Goal: Information Seeking & Learning: Learn about a topic

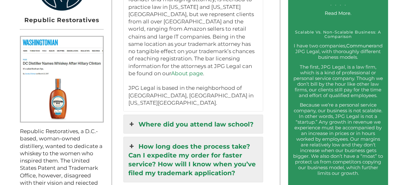
scroll to position [567, 0]
click at [140, 115] on link "Where did you attend law school?" at bounding box center [194, 124] width 140 height 18
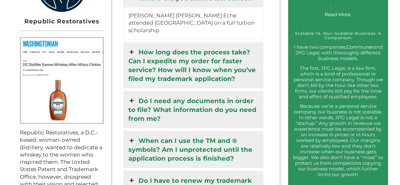
scroll to position [566, 0]
click at [148, 73] on link "How long does the process take? Can I expedite my order for faster service? How…" at bounding box center [194, 64] width 140 height 45
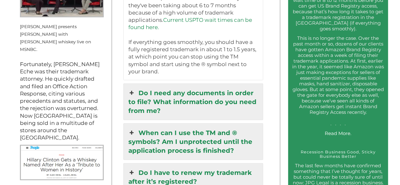
scroll to position [819, 0]
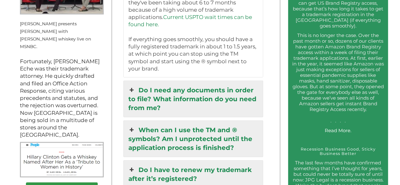
click at [187, 104] on link "Do I need any documents in order to file? What information do you need from me?" at bounding box center [194, 99] width 140 height 36
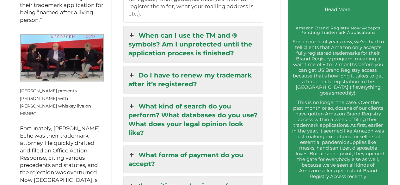
scroll to position [752, 0]
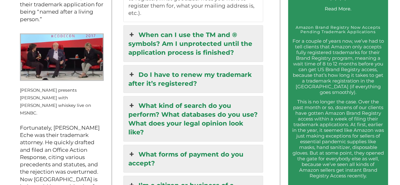
click at [187, 104] on link "What kind of search do you perform? What databases do you use? What does your l…" at bounding box center [194, 119] width 140 height 45
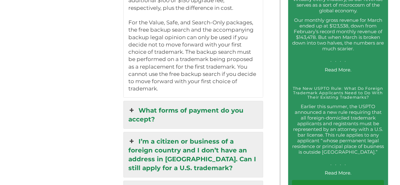
scroll to position [1239, 0]
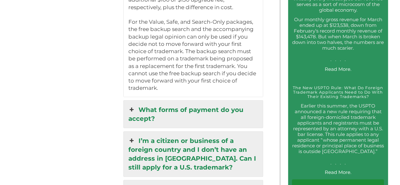
click at [184, 101] on link "What forms of payment do you accept?" at bounding box center [194, 114] width 140 height 27
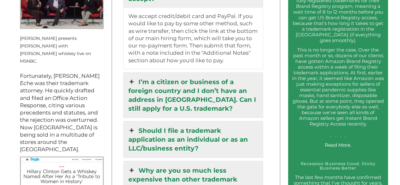
scroll to position [806, 0]
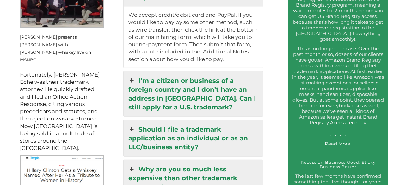
click at [179, 79] on link "I’m a citizen or business of a foreign country and I don’t have an address in […" at bounding box center [194, 94] width 140 height 45
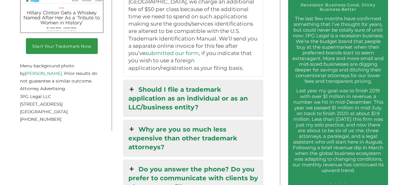
scroll to position [965, 0]
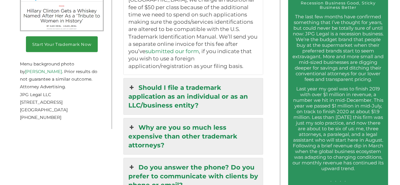
click at [179, 79] on link "Should I file a trademark application as an individual or as an LLC/business en…" at bounding box center [194, 96] width 140 height 36
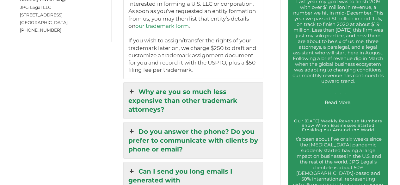
scroll to position [1053, 0]
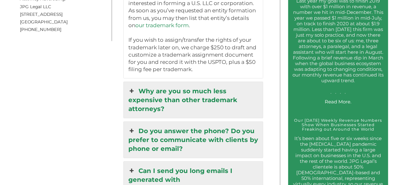
click at [180, 90] on link "Why are you so much less expensive than other trademark attorneys?" at bounding box center [194, 100] width 140 height 36
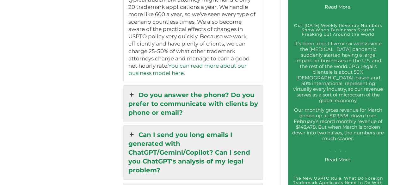
scroll to position [1162, 0]
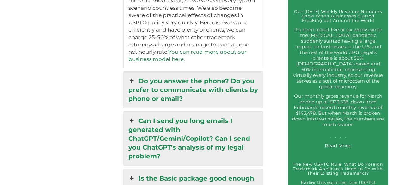
click at [173, 72] on link "Do you answer the phone? Do you prefer to communicate with clients by phone or …" at bounding box center [194, 90] width 140 height 36
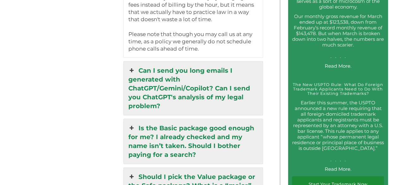
scroll to position [1243, 0]
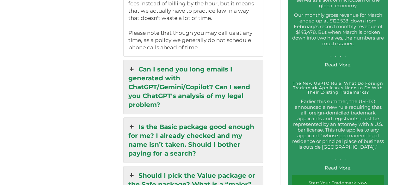
click at [178, 118] on link "Is the Basic package good enough for me? I already checked and my name isn’t ta…" at bounding box center [194, 140] width 140 height 45
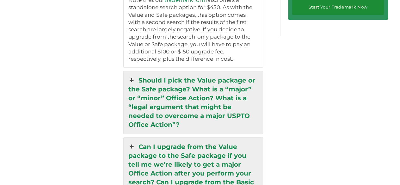
scroll to position [1420, 0]
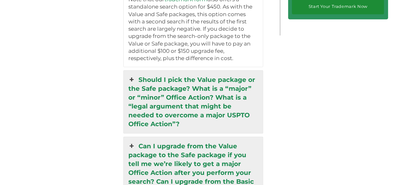
click at [159, 88] on link "Should I pick the Value package or the Safe package? What is a “major” or “mino…" at bounding box center [194, 102] width 140 height 63
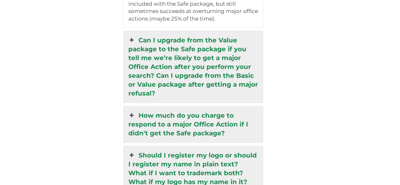
scroll to position [1602, 0]
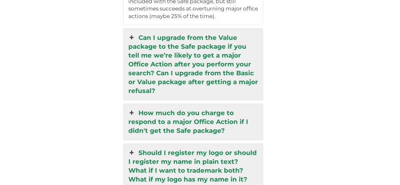
click at [178, 104] on link "How much do you charge to respond to a major Office Action if I didn't get the …" at bounding box center [194, 122] width 140 height 36
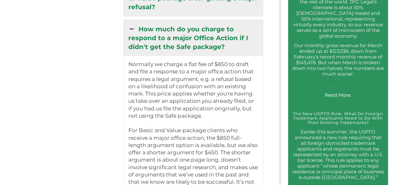
scroll to position [1136, 0]
